Goal: Information Seeking & Learning: Learn about a topic

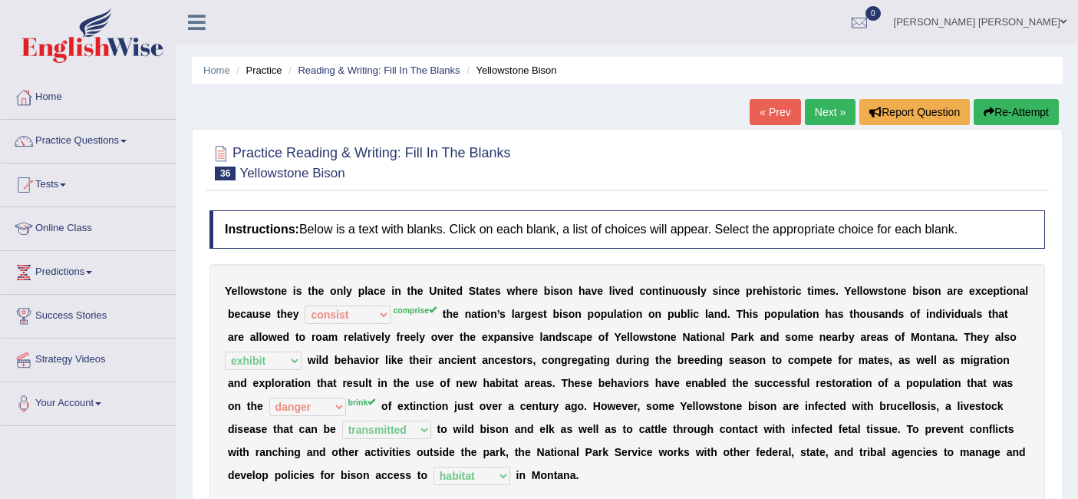
select select "consist"
select select "exhibit"
select select "danger"
select select "transmitted"
select select "habitat"
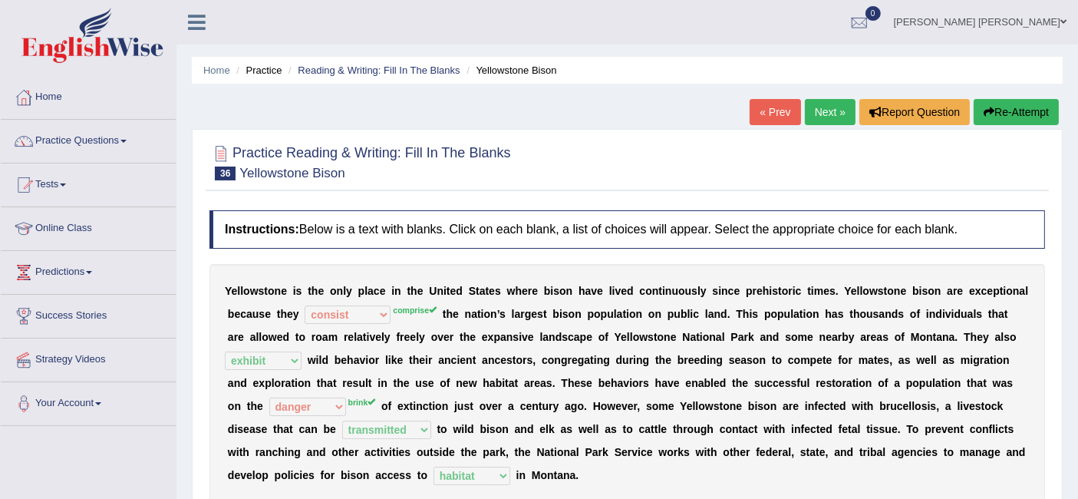
scroll to position [1, 0]
click at [831, 114] on link "Next »" at bounding box center [830, 111] width 51 height 26
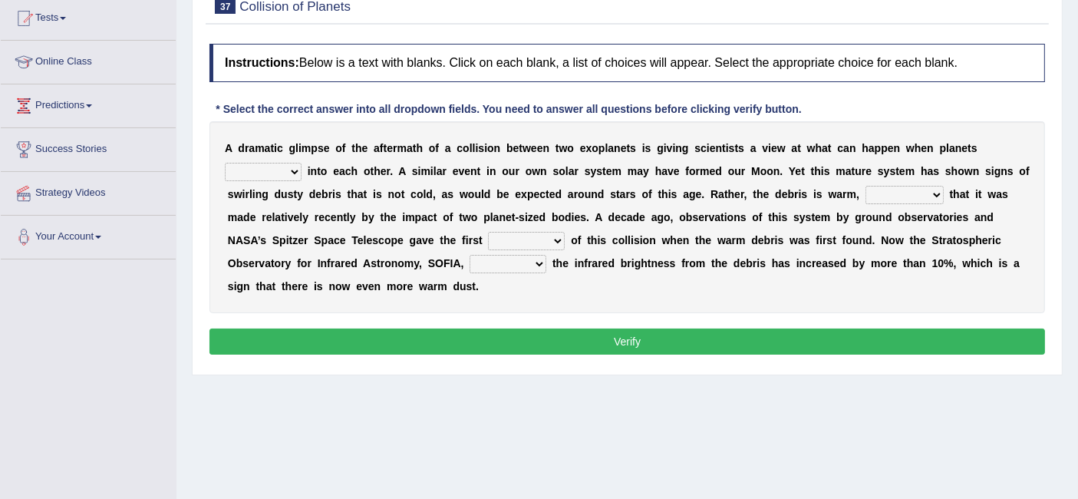
scroll to position [187, 0]
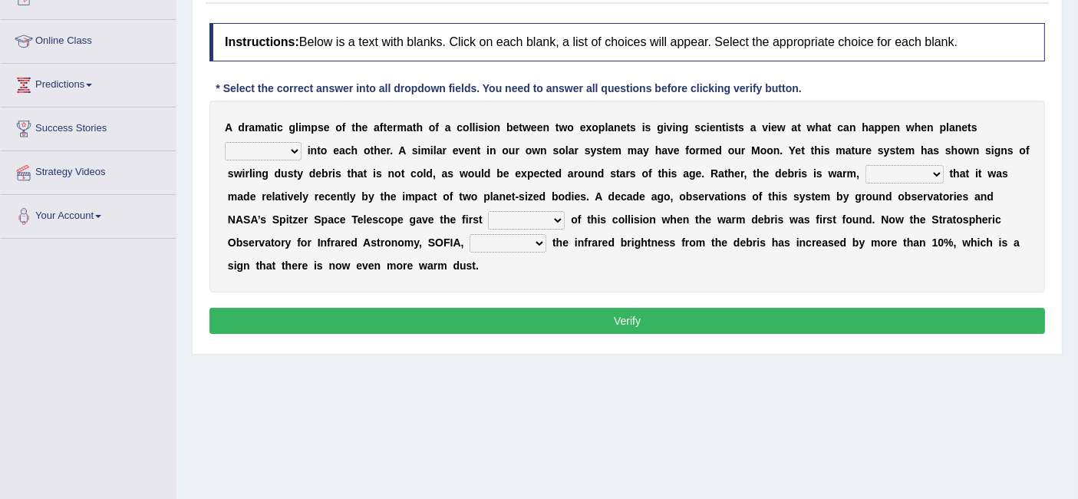
click at [272, 147] on select "crash explore roam implode" at bounding box center [263, 151] width 77 height 18
select select "crash"
click at [225, 142] on select "crash explore roam implode" at bounding box center [263, 151] width 77 height 18
click at [890, 183] on div "A d r a m a t i c g l i m p s e o f t h e a f t e r m a t h o f a c o l l i s i…" at bounding box center [626, 196] width 835 height 192
click at [887, 173] on select "reinforcing sentencing forging conducing" at bounding box center [904, 174] width 78 height 18
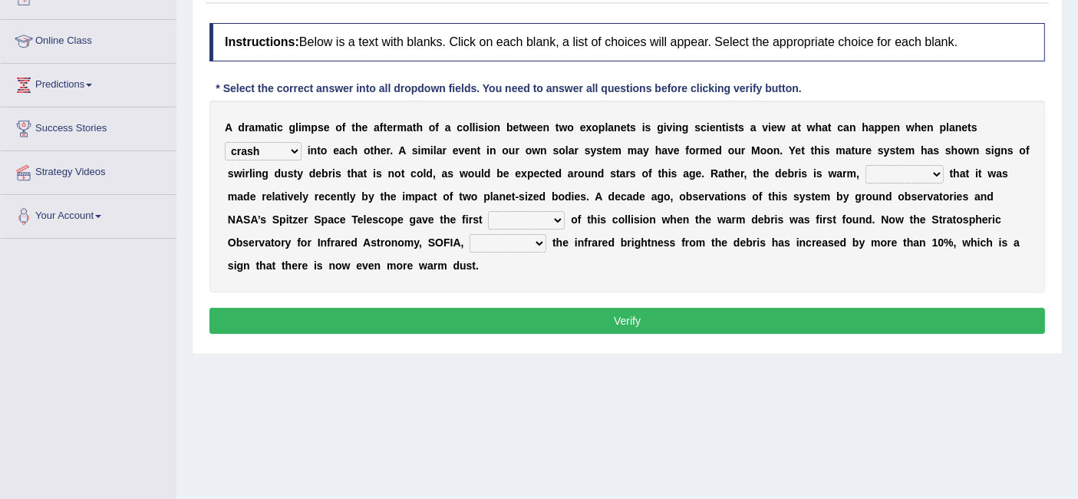
select select "sentencing"
click at [865, 165] on select "reinforcing sentencing forging conducing" at bounding box center [904, 174] width 78 height 18
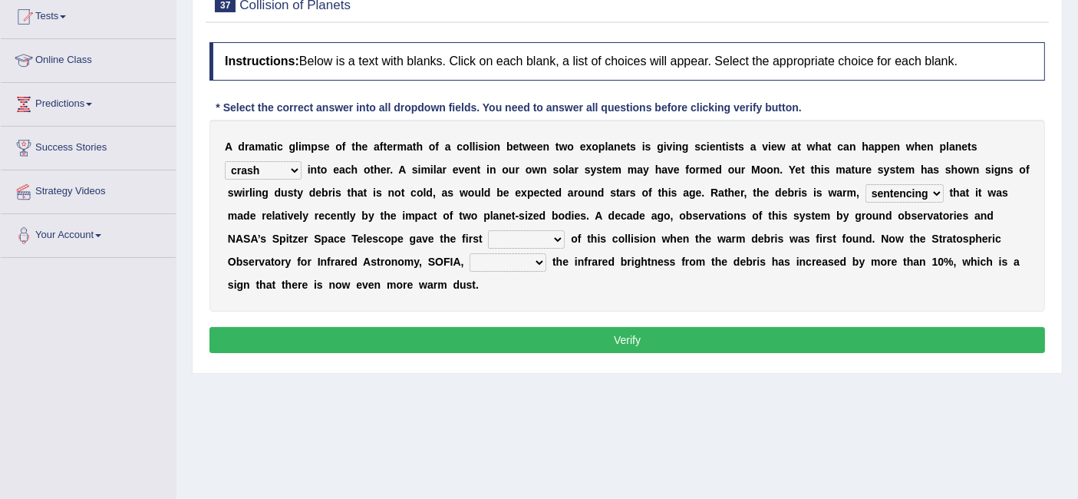
click at [536, 235] on select "pints faints hints taints" at bounding box center [526, 239] width 77 height 18
click at [721, 243] on div "A d r a m a t i c g l i m p s e o f t h e a f t e r m a t h o f a c o l l i s i…" at bounding box center [626, 216] width 835 height 192
click at [513, 233] on select "pints faints hints taints" at bounding box center [526, 239] width 77 height 18
select select "hints"
click at [488, 230] on select "pints faints hints taints" at bounding box center [526, 239] width 77 height 18
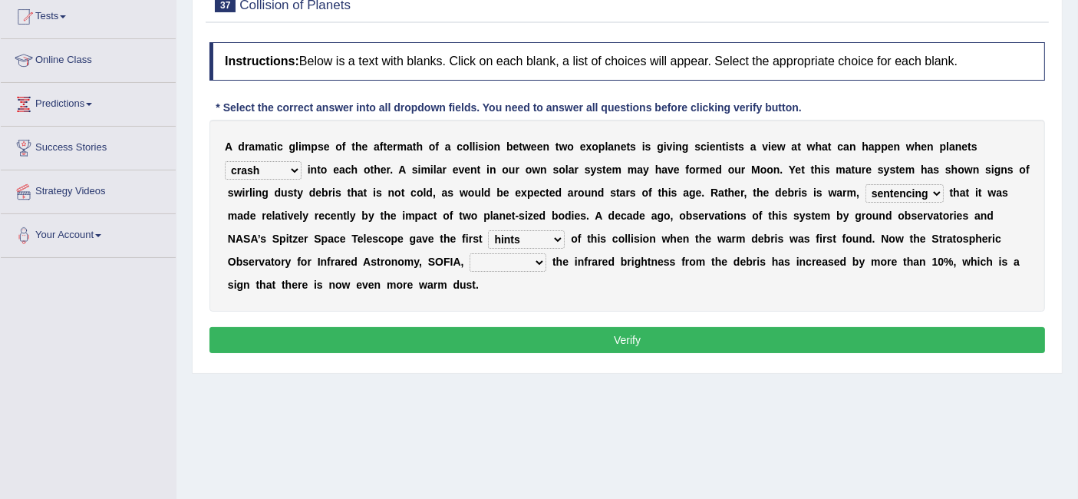
click at [537, 245] on select "pints faints hints taints" at bounding box center [526, 239] width 77 height 18
click at [753, 279] on div "A d r a m a t i c g l i m p s e o f t h e a f t e r m a t h o f a c o l l i s i…" at bounding box center [626, 216] width 835 height 192
click at [522, 266] on select "concealed revealed repealed unsealed" at bounding box center [507, 262] width 77 height 18
select select "revealed"
click at [469, 253] on select "concealed revealed repealed unsealed" at bounding box center [507, 262] width 77 height 18
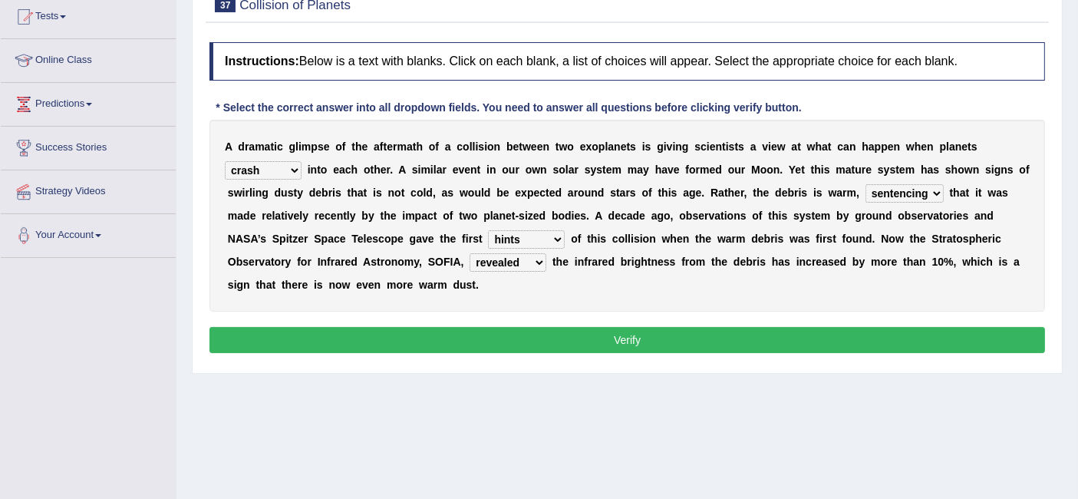
click at [630, 339] on button "Verify" at bounding box center [626, 340] width 835 height 26
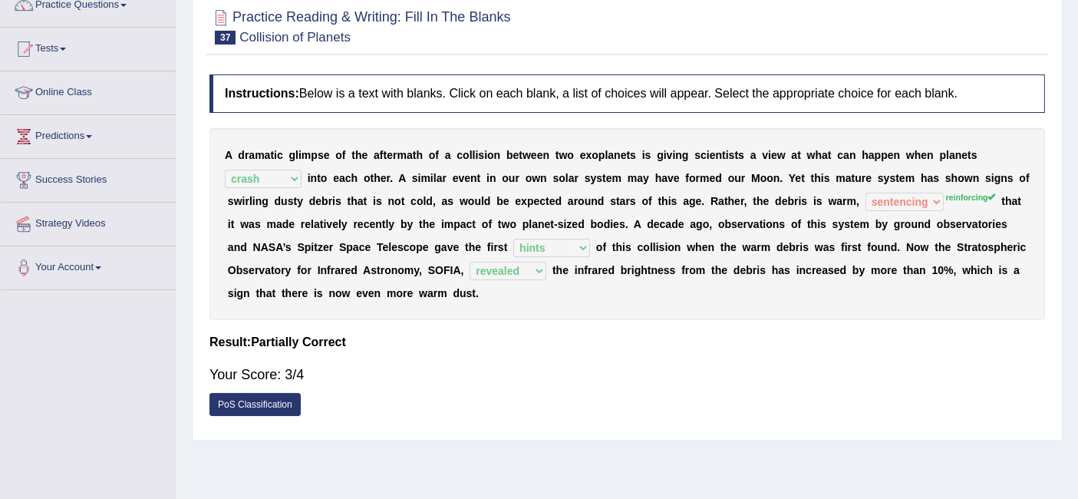
scroll to position [0, 0]
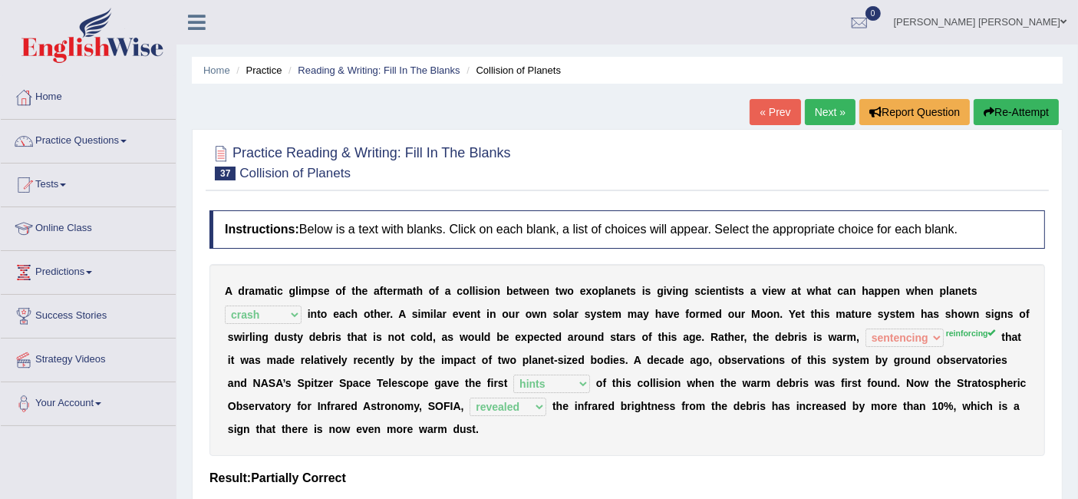
click at [830, 114] on link "Next »" at bounding box center [830, 112] width 51 height 26
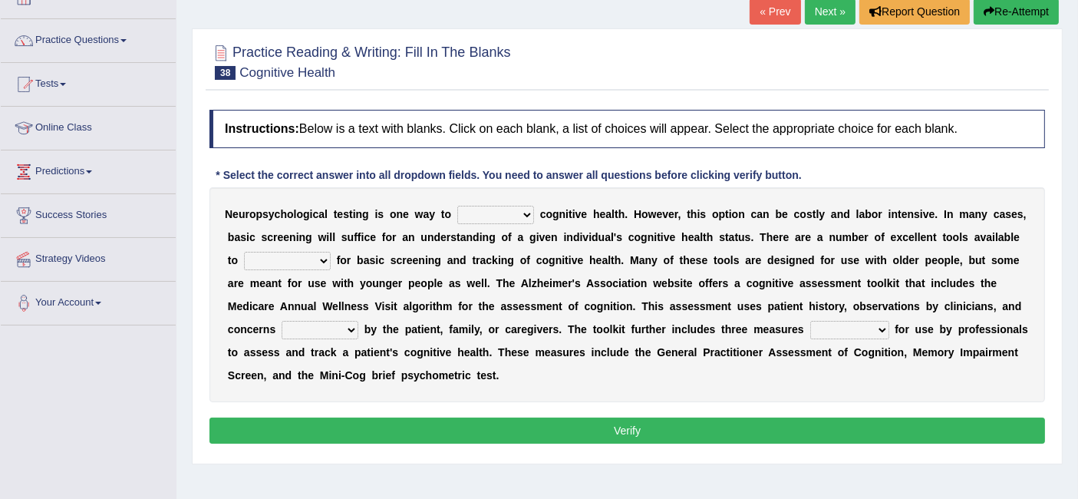
click at [510, 209] on select "obsess assess possess access" at bounding box center [495, 215] width 77 height 18
select select "assess"
click at [457, 206] on select "obsess assess possess access" at bounding box center [495, 215] width 77 height 18
click at [301, 262] on select "stationers practitioners petitioners questioners" at bounding box center [287, 261] width 87 height 18
select select "practitioners"
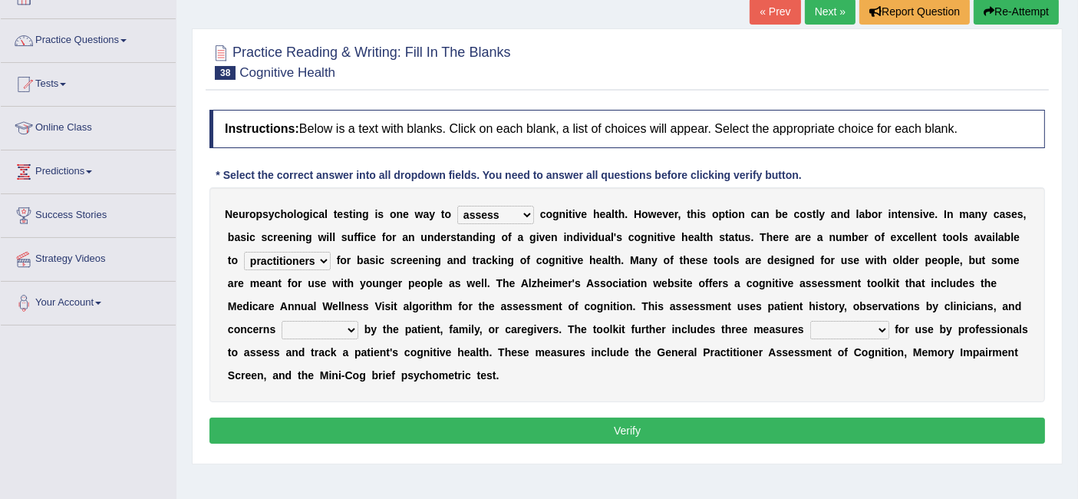
click at [244, 252] on select "stationers practitioners petitioners questioners" at bounding box center [287, 261] width 87 height 18
click at [307, 338] on div "N e u r o p s y c h o l o g i c a l t e s t i n g i s o n e w a y t o obsess as…" at bounding box center [626, 294] width 835 height 215
click at [324, 336] on div "N e u r o p s y c h o l o g i c a l t e s t i n g i s o n e w a y t o obsess as…" at bounding box center [626, 294] width 835 height 215
click at [332, 334] on select "raised rising arising praised" at bounding box center [319, 330] width 77 height 18
select select "raised"
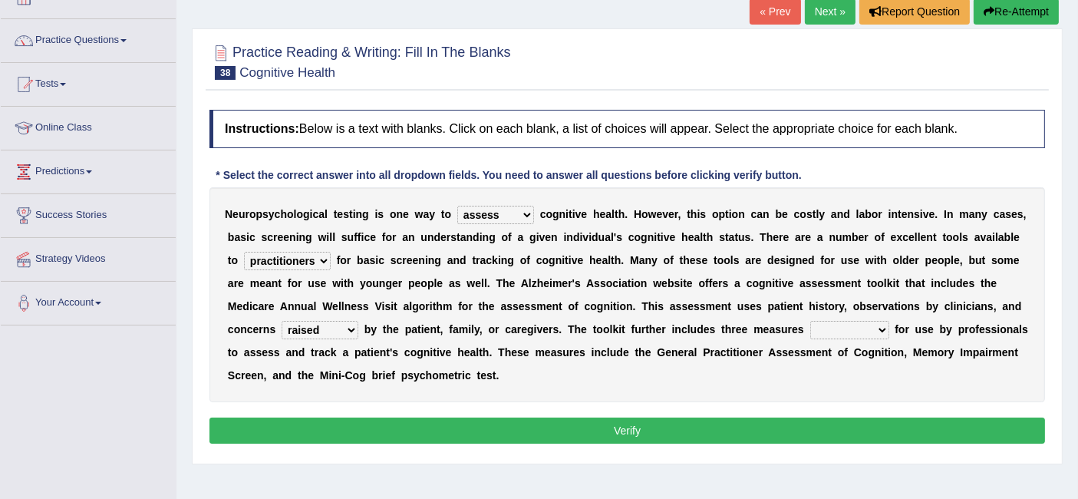
click at [281, 321] on select "raised rising arising praised" at bounding box center [319, 330] width 77 height 18
click at [835, 327] on select "validated intimidated dilapidated antedated" at bounding box center [849, 330] width 79 height 18
select select "validated"
click at [810, 321] on select "validated intimidated dilapidated antedated" at bounding box center [849, 330] width 79 height 18
click at [693, 432] on button "Verify" at bounding box center [626, 430] width 835 height 26
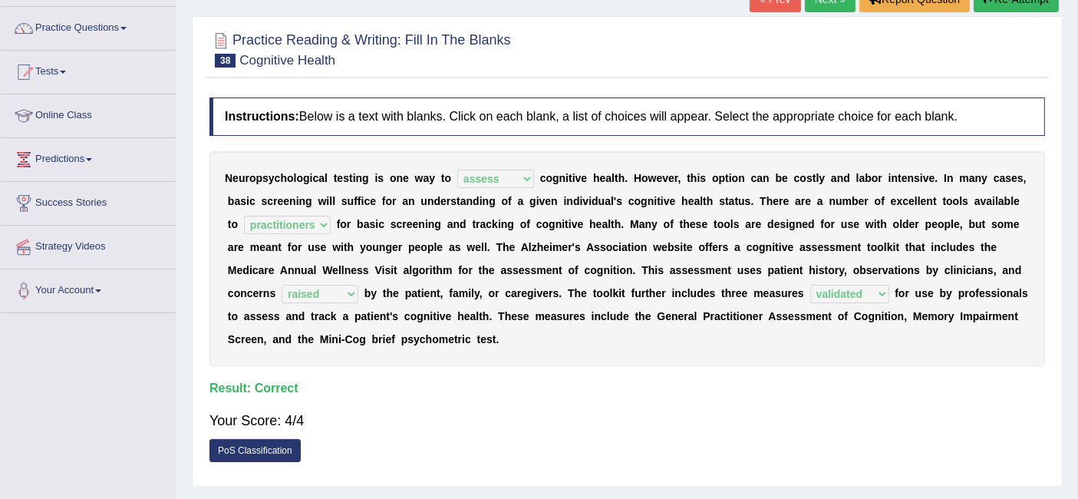
scroll to position [111, 0]
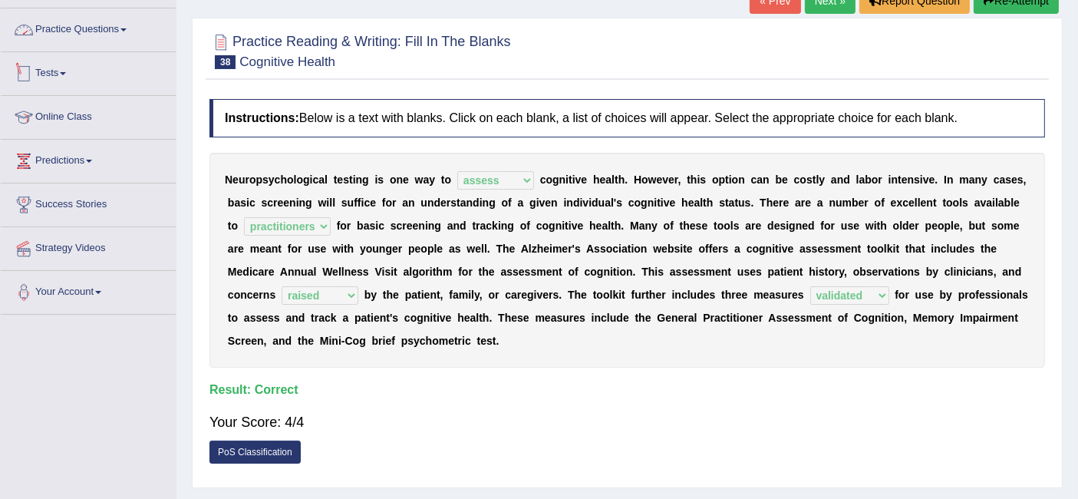
click at [85, 19] on link "Practice Questions" at bounding box center [88, 27] width 175 height 38
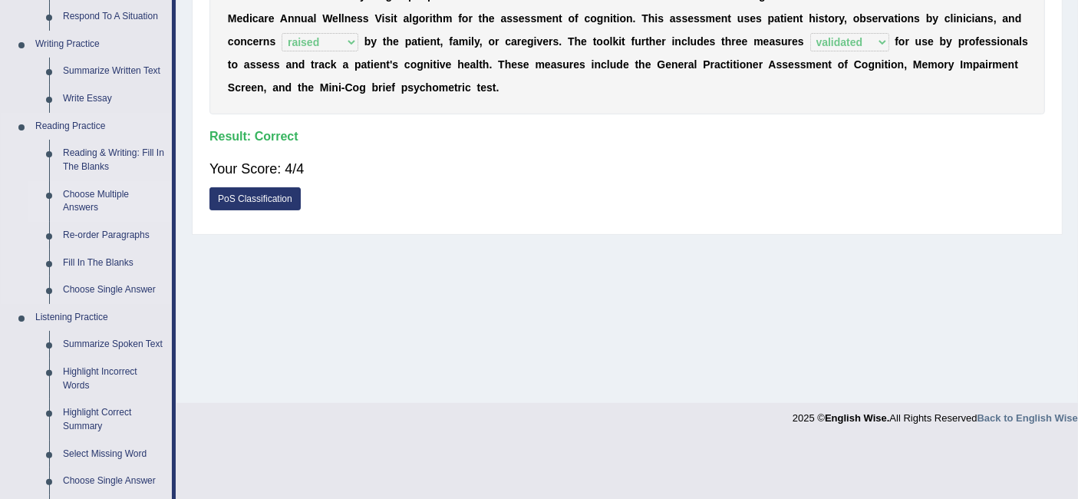
scroll to position [366, 0]
click at [111, 253] on link "Fill In The Blanks" at bounding box center [114, 262] width 116 height 28
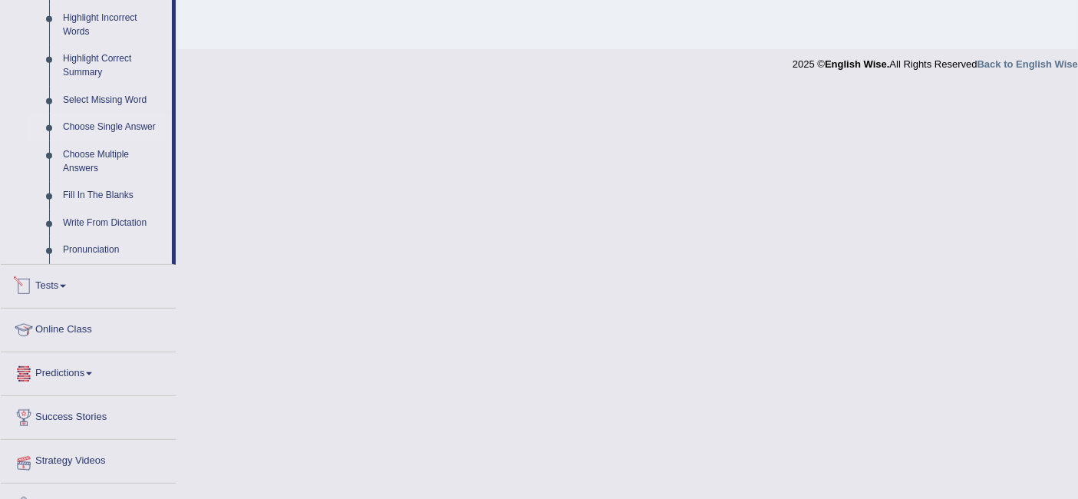
scroll to position [660, 0]
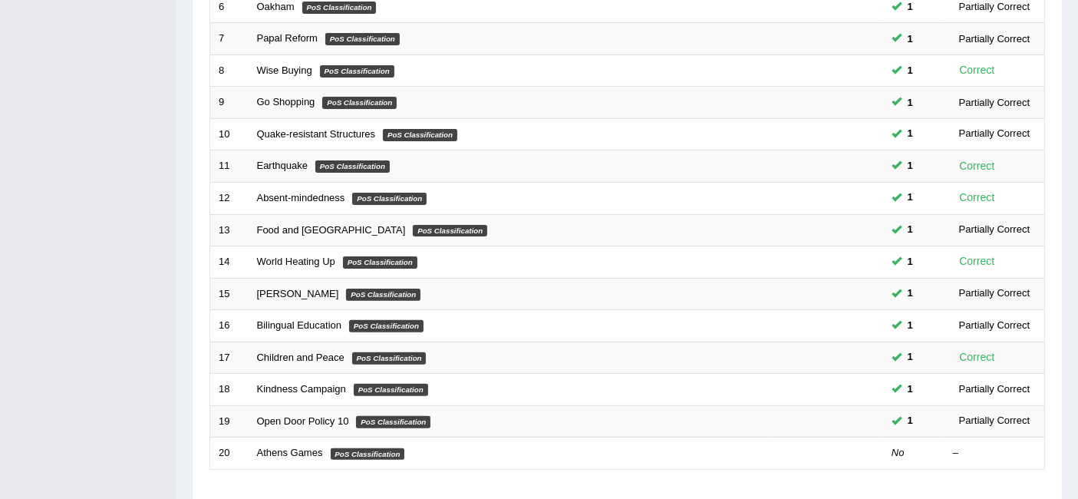
scroll to position [511, 0]
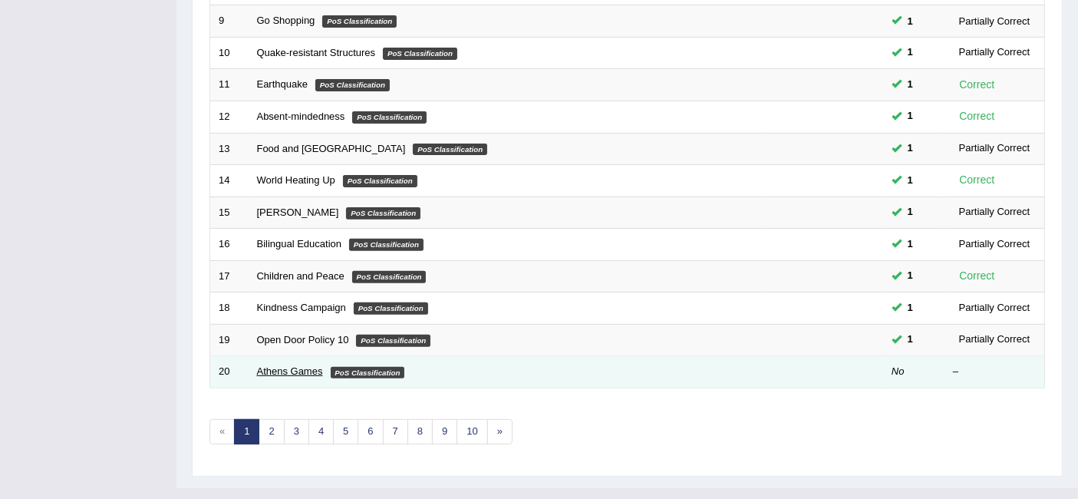
click at [309, 365] on link "Athens Games" at bounding box center [290, 371] width 66 height 12
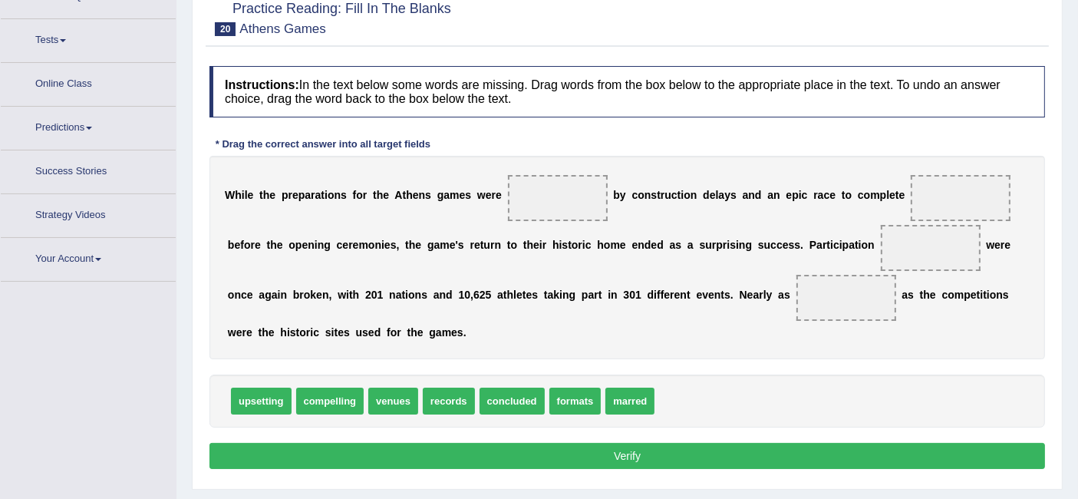
scroll to position [153, 0]
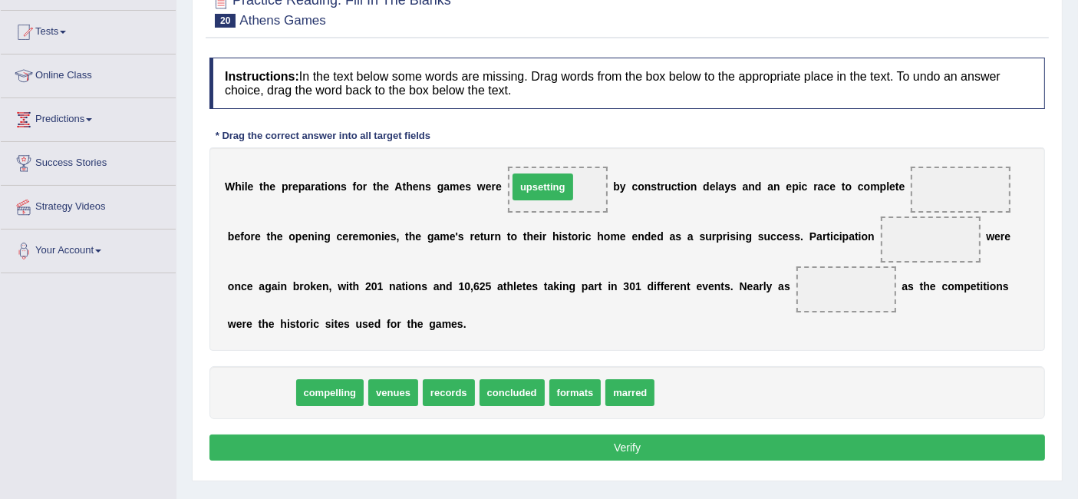
drag, startPoint x: 271, startPoint y: 390, endPoint x: 552, endPoint y: 186, distance: 347.7
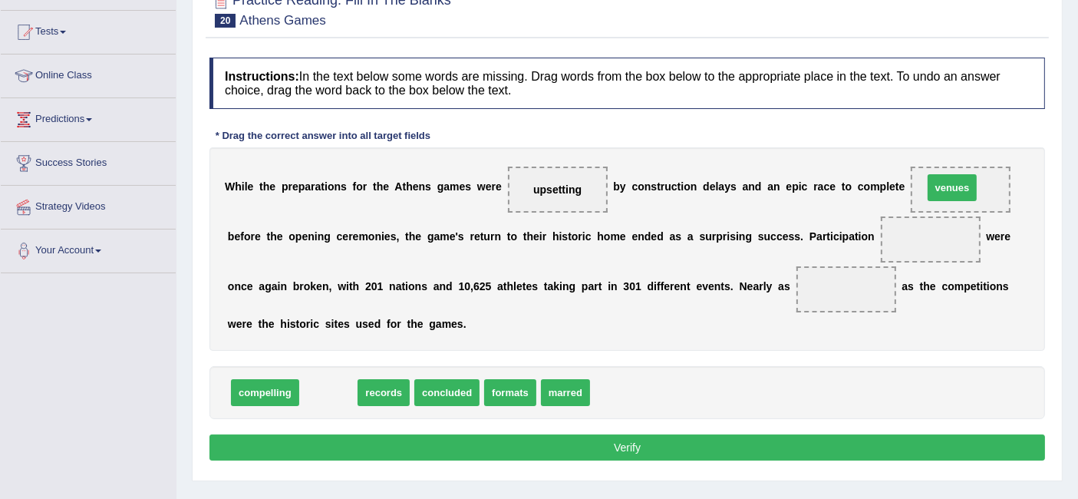
drag, startPoint x: 318, startPoint y: 382, endPoint x: 942, endPoint y: 178, distance: 656.1
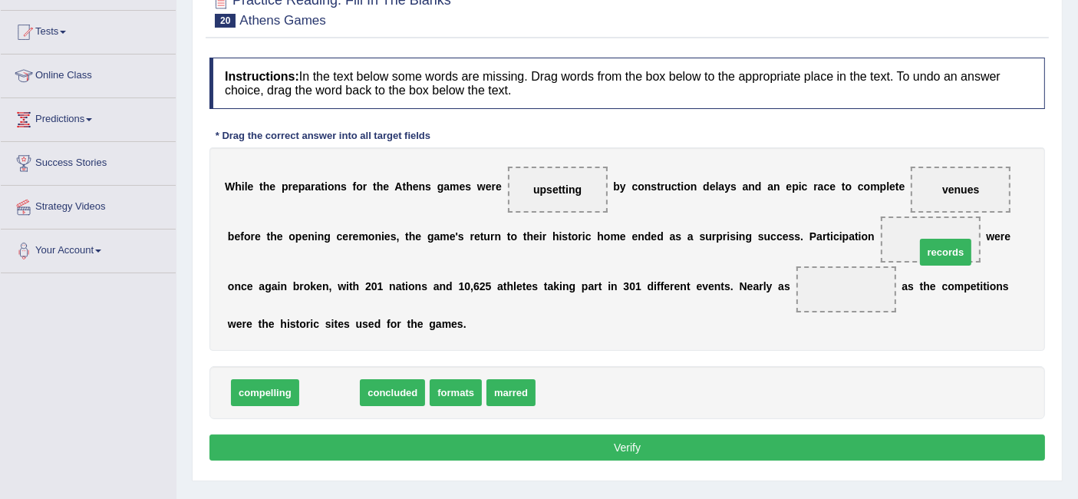
drag, startPoint x: 341, startPoint y: 402, endPoint x: 957, endPoint y: 262, distance: 631.5
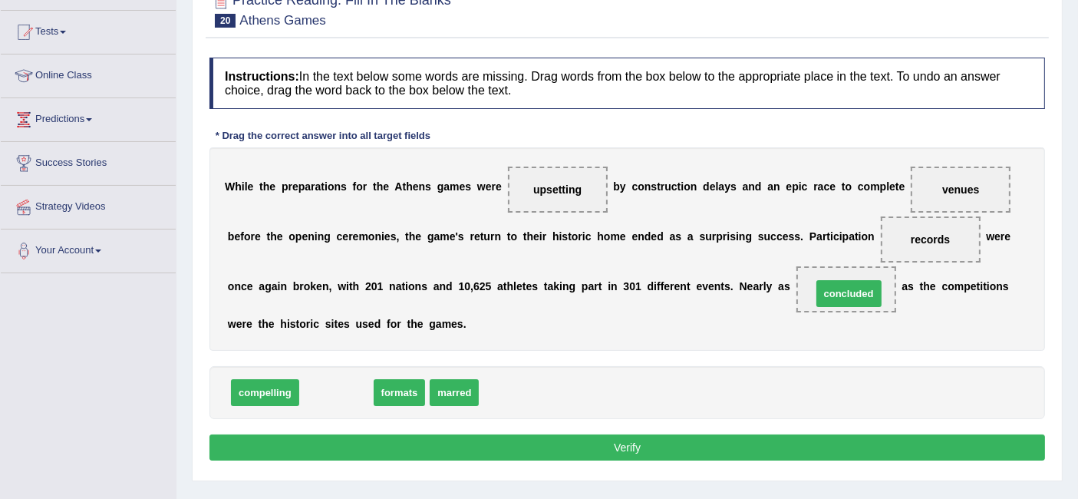
drag, startPoint x: 351, startPoint y: 389, endPoint x: 863, endPoint y: 291, distance: 520.9
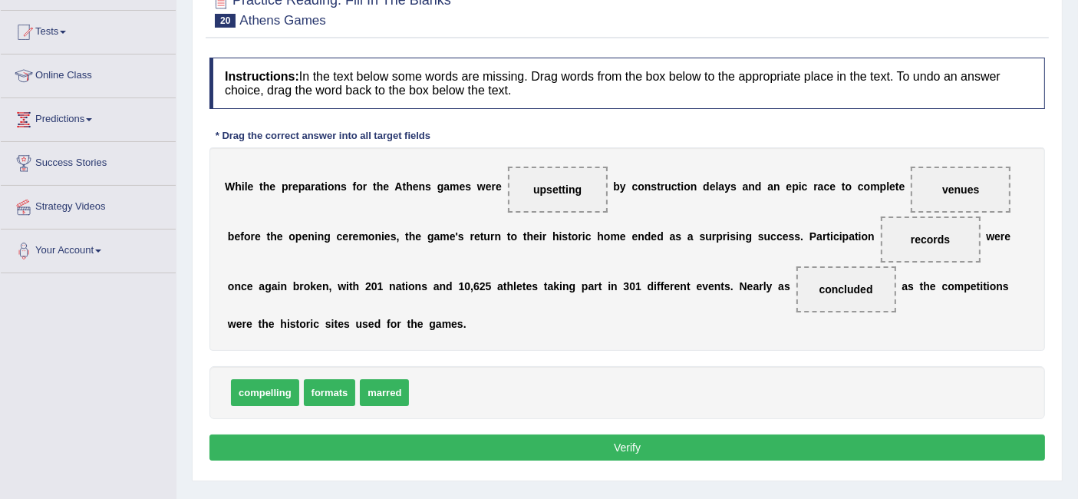
click at [587, 442] on button "Verify" at bounding box center [626, 447] width 835 height 26
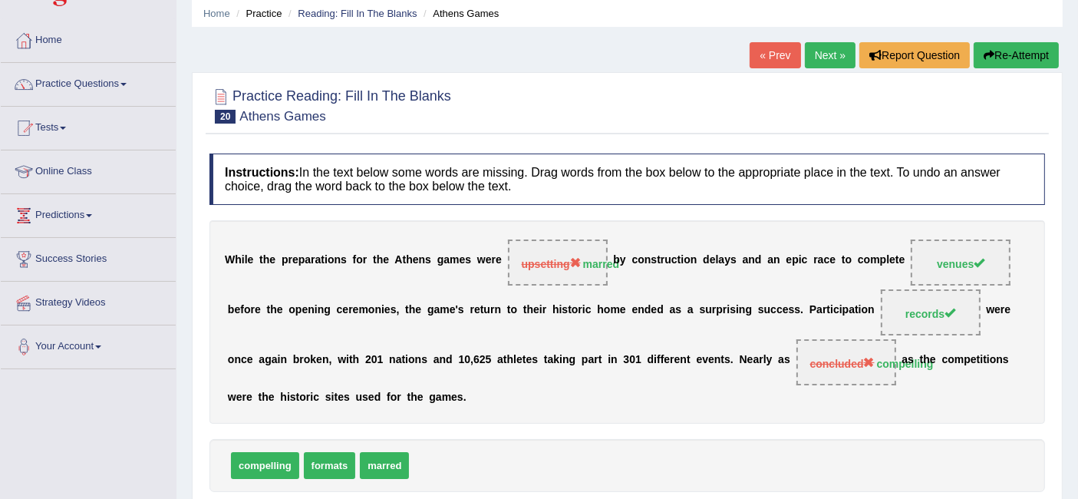
scroll to position [55, 0]
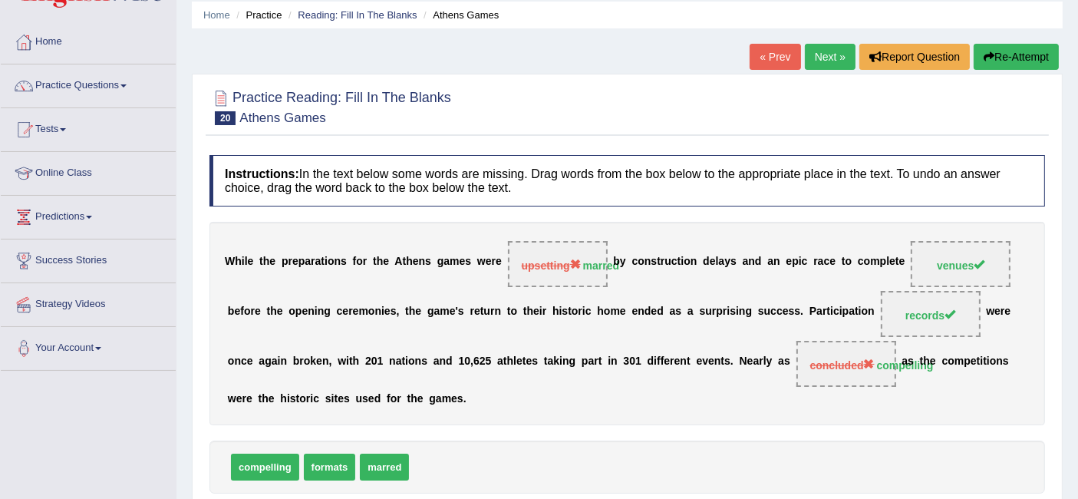
click at [823, 58] on link "Next »" at bounding box center [830, 57] width 51 height 26
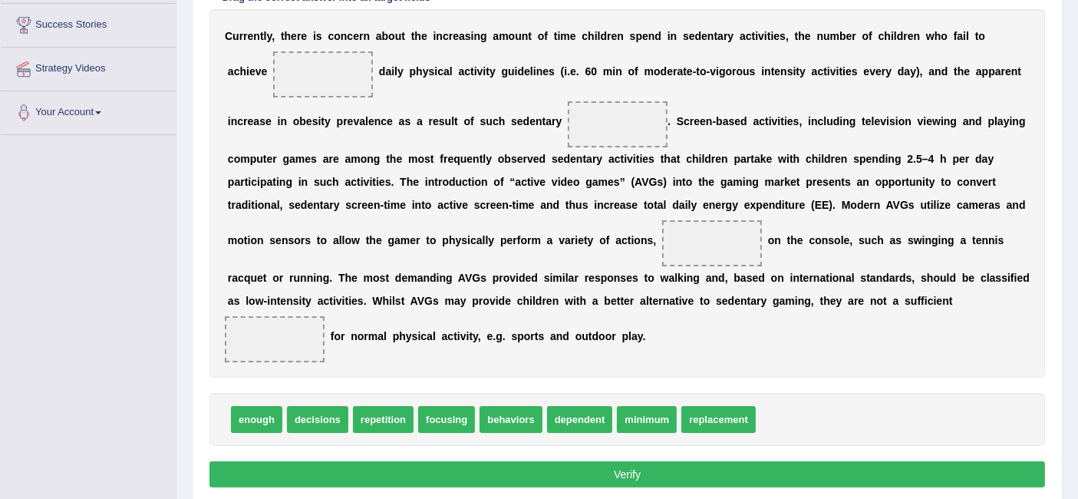
scroll to position [291, 0]
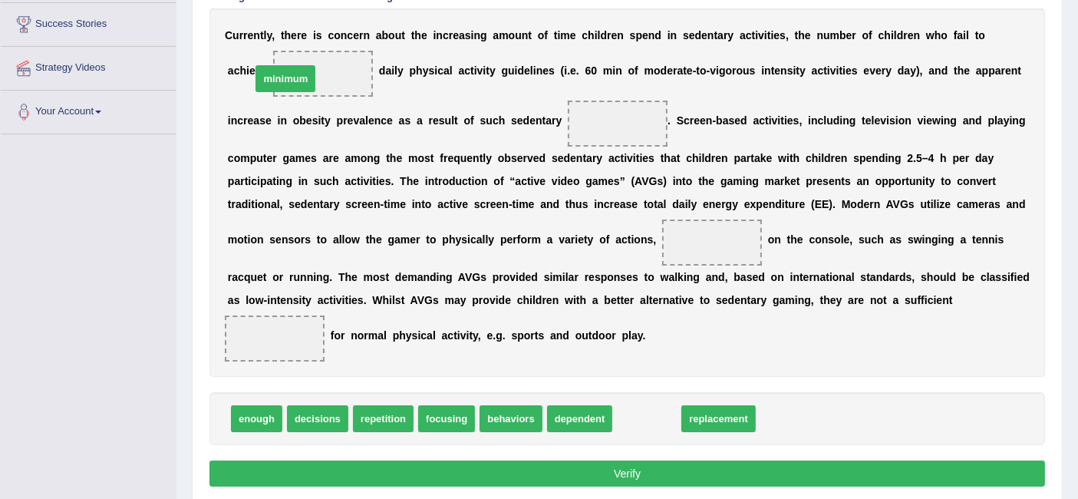
drag, startPoint x: 629, startPoint y: 417, endPoint x: 268, endPoint y: 77, distance: 495.9
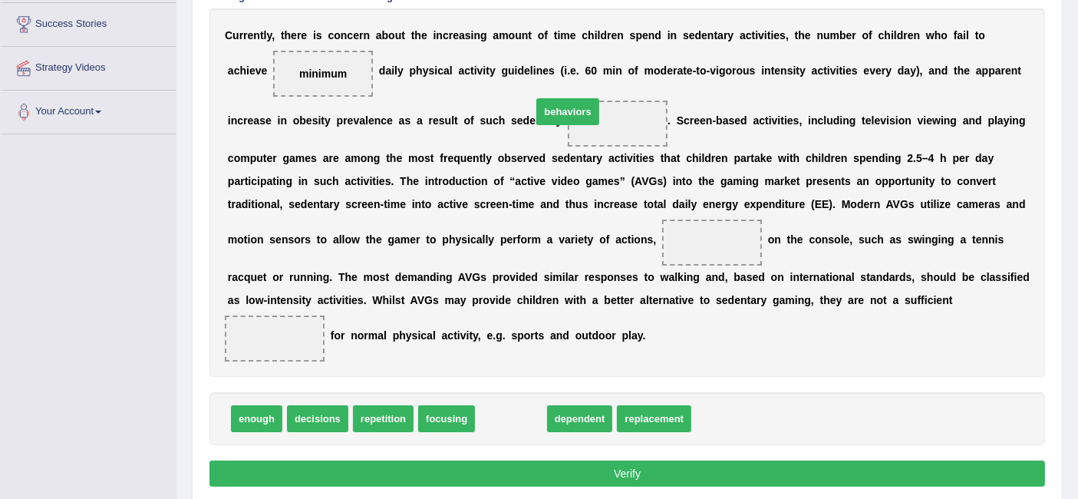
drag, startPoint x: 528, startPoint y: 420, endPoint x: 584, endPoint y: 115, distance: 310.5
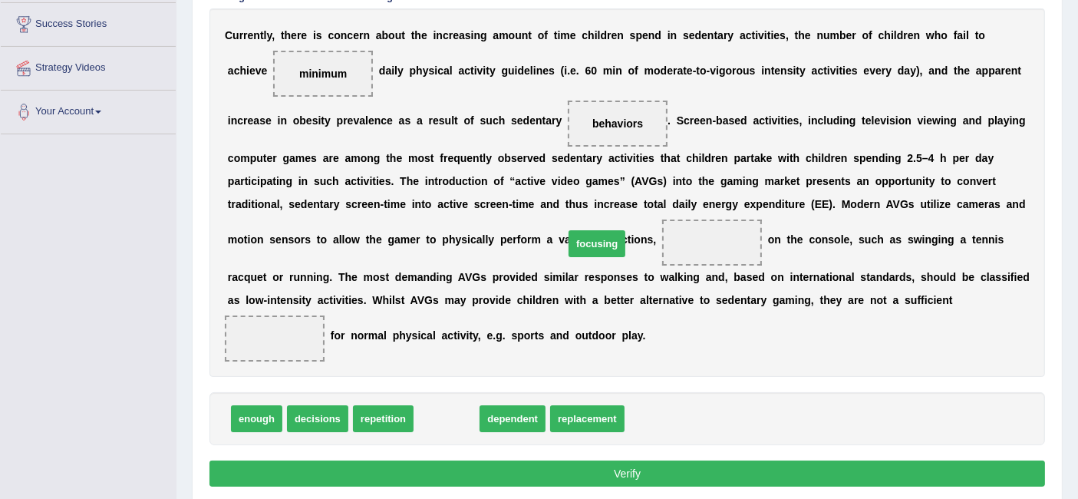
drag, startPoint x: 440, startPoint y: 410, endPoint x: 589, endPoint y: 237, distance: 228.4
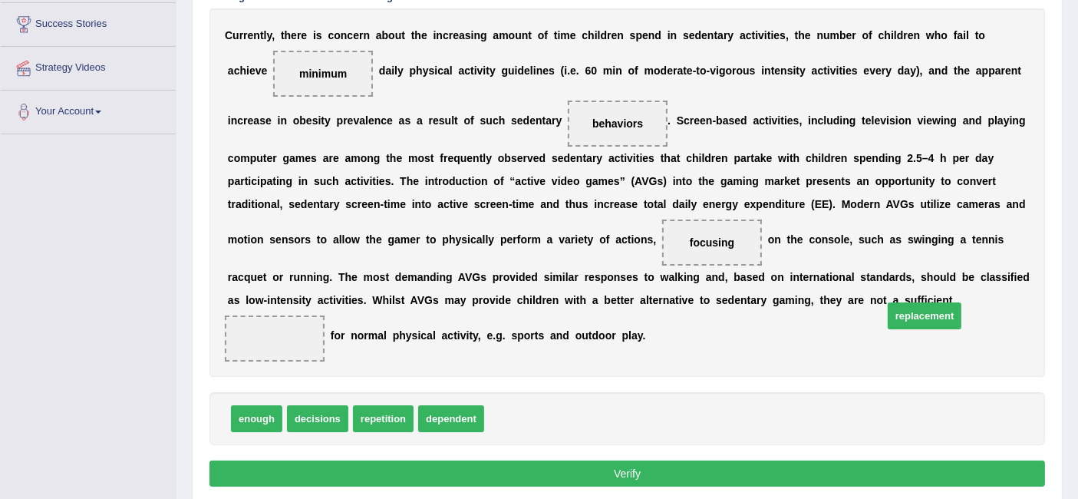
drag, startPoint x: 530, startPoint y: 415, endPoint x: 929, endPoint y: 314, distance: 411.3
click at [700, 479] on button "Verify" at bounding box center [626, 473] width 835 height 26
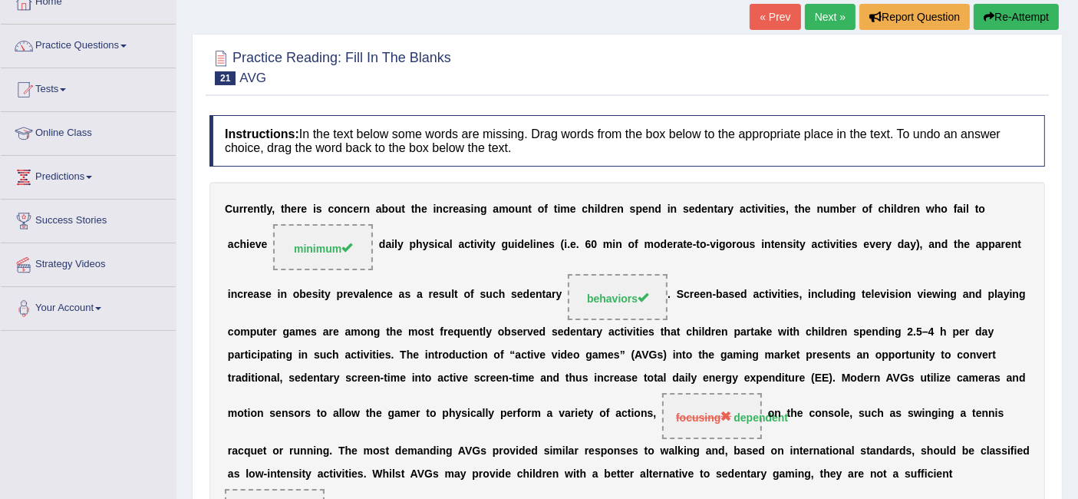
scroll to position [94, 0]
